Goal: Task Accomplishment & Management: Use online tool/utility

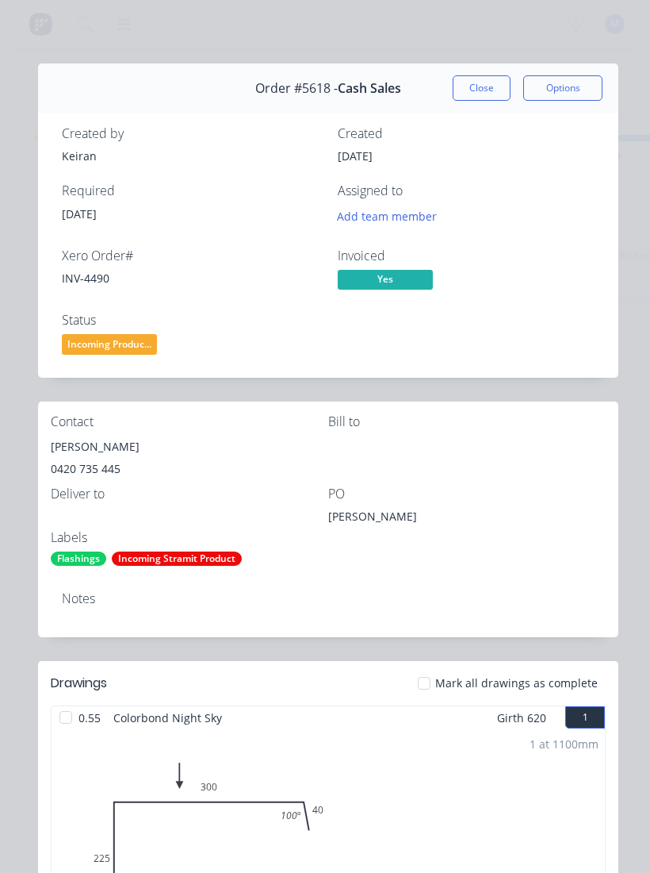
click at [497, 86] on button "Close" at bounding box center [482, 87] width 58 height 25
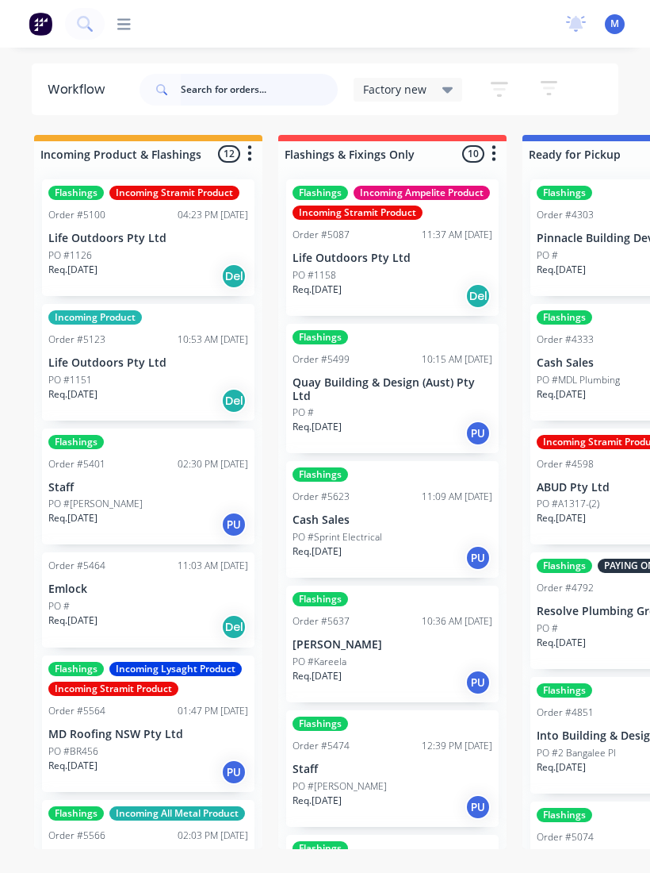
click at [221, 90] on input "text" at bounding box center [259, 90] width 157 height 32
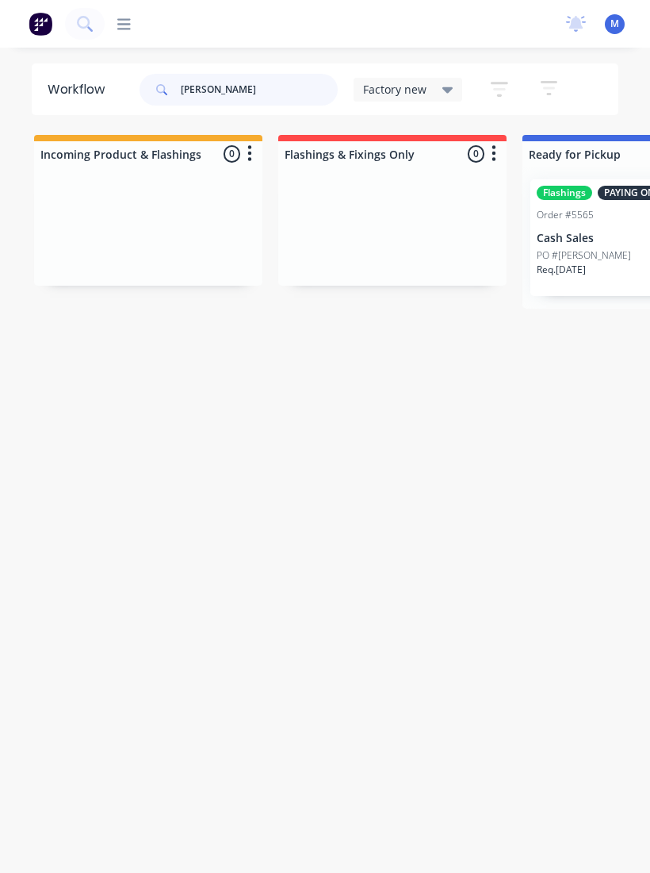
type input "[PERSON_NAME]"
click at [603, 235] on p "Cash Sales" at bounding box center [637, 238] width 200 height 13
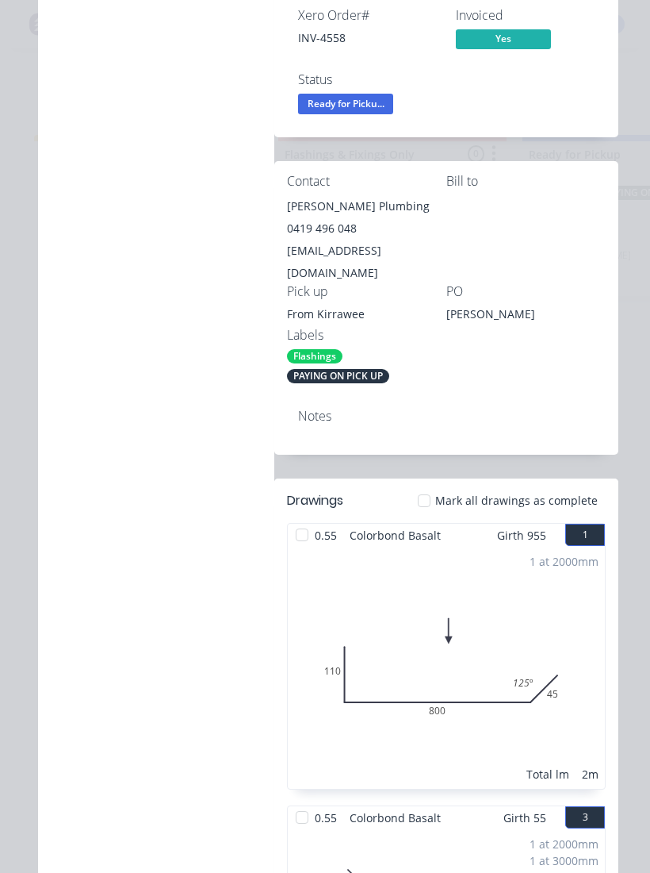
scroll to position [232, 0]
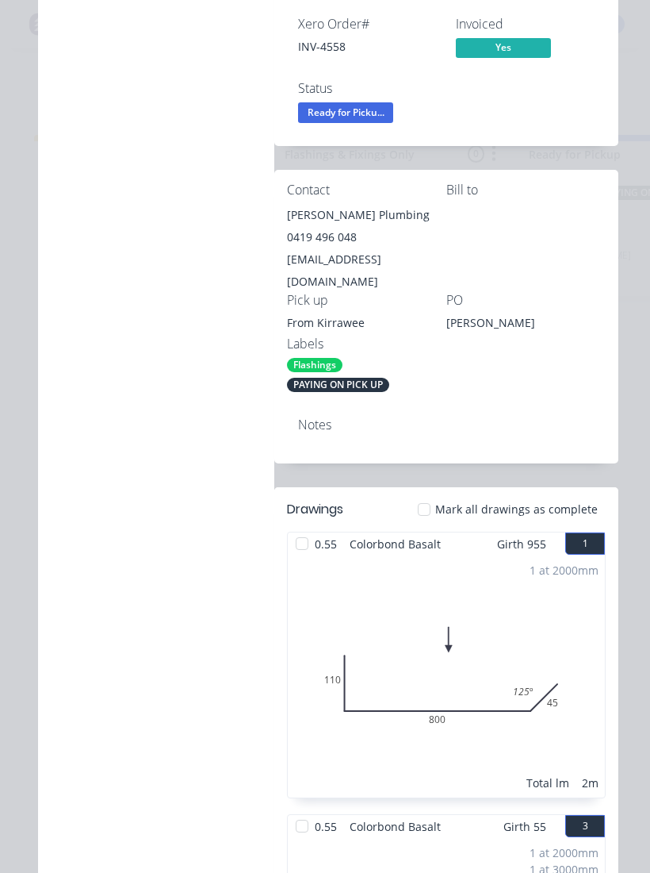
click at [431, 493] on div at bounding box center [425, 509] width 32 height 32
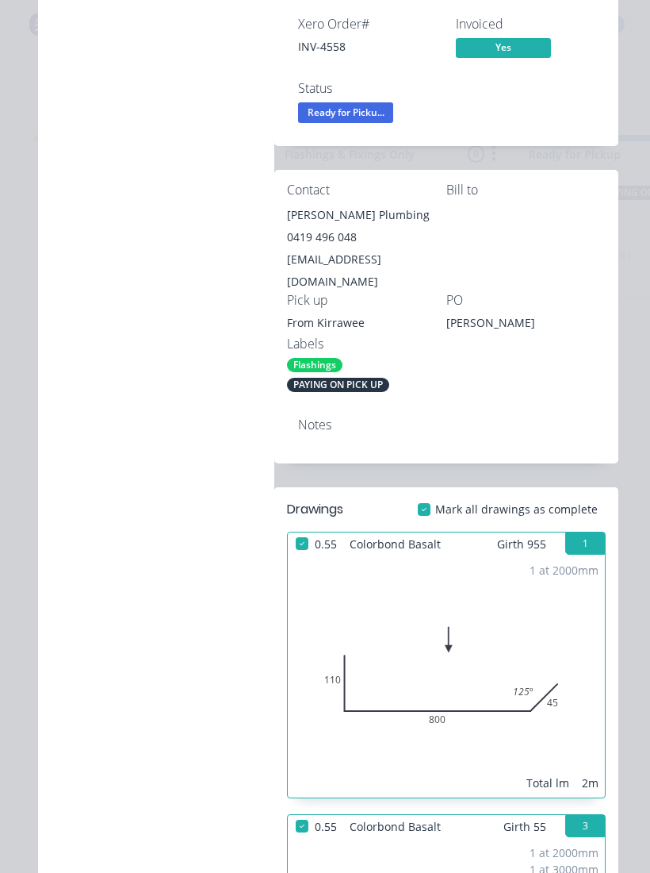
click at [369, 114] on span "Ready for Picku..." at bounding box center [345, 112] width 95 height 20
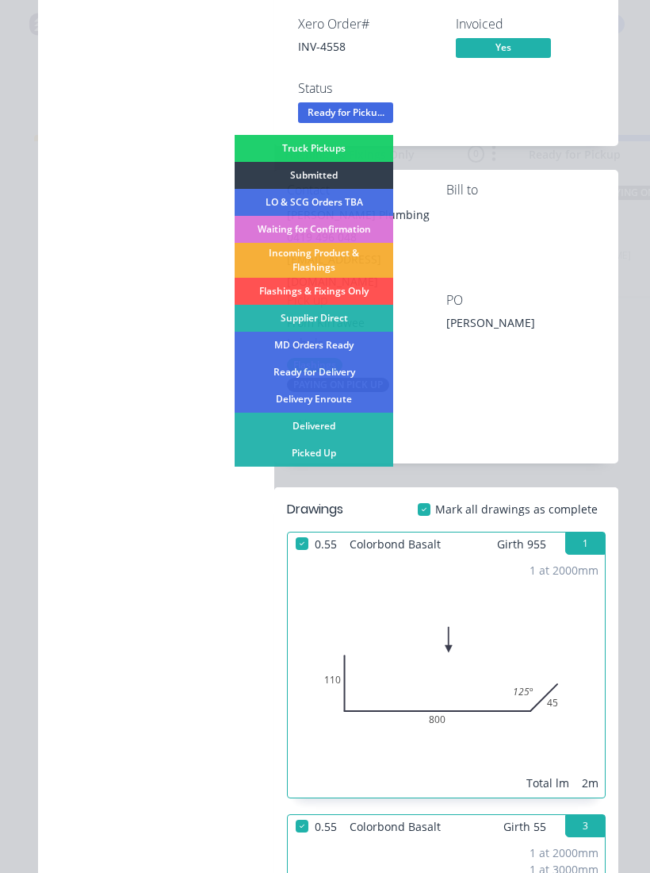
click at [357, 456] on div "Picked Up" at bounding box center [314, 452] width 159 height 27
